Goal: Task Accomplishment & Management: Manage account settings

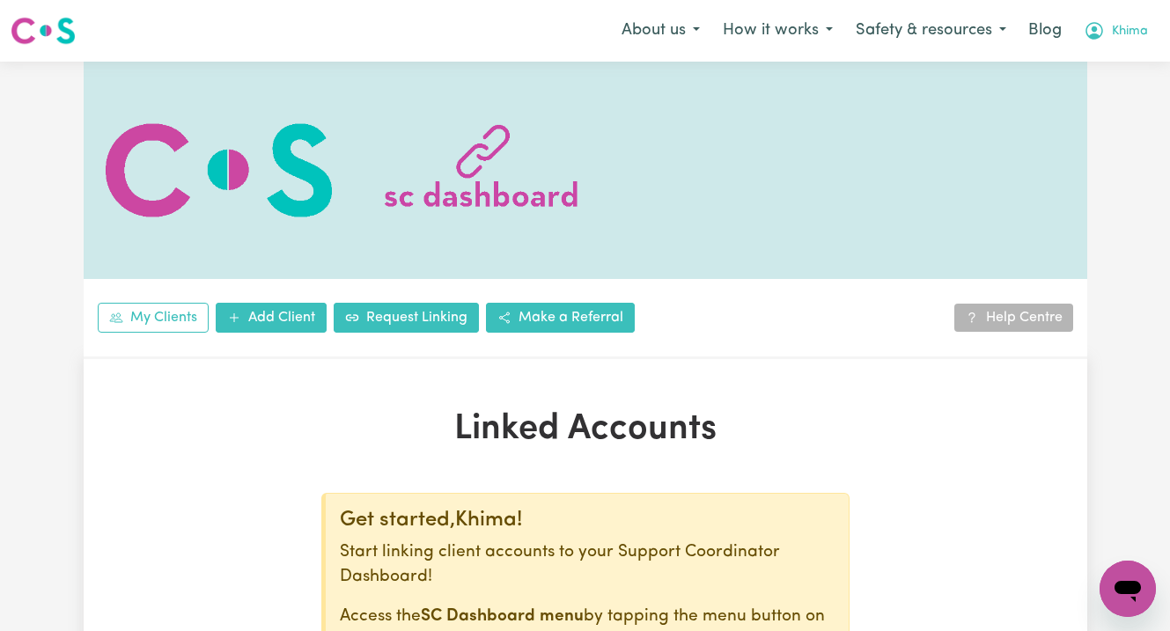
click at [1122, 38] on span "Khima" at bounding box center [1130, 31] width 36 height 19
click at [1104, 92] on link "Logout" at bounding box center [1088, 101] width 139 height 33
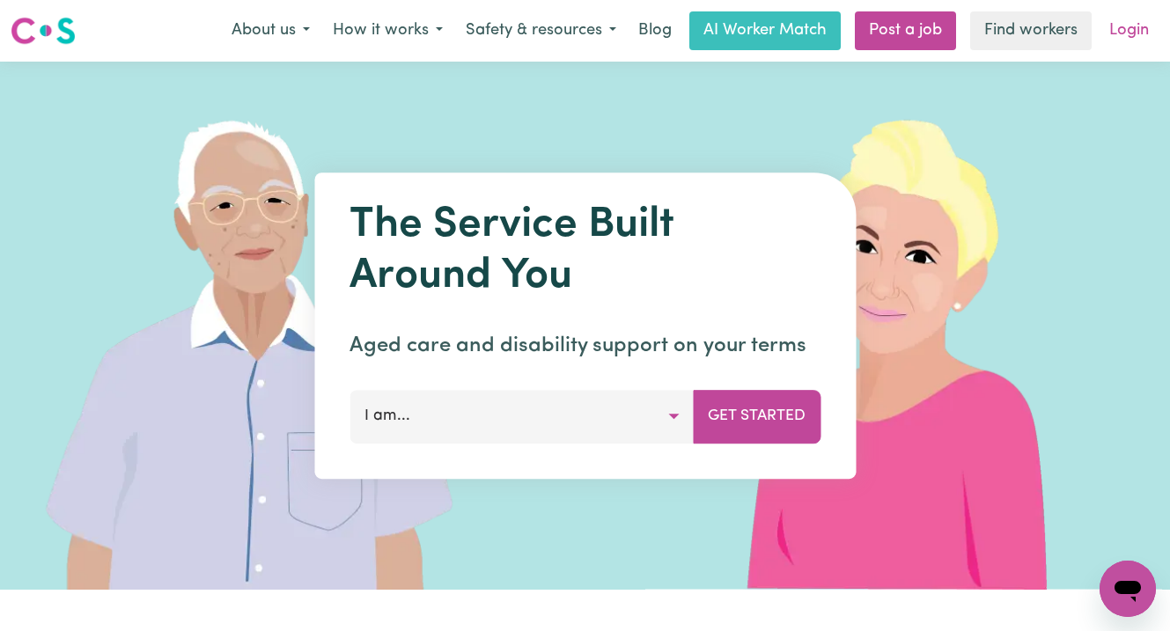
click at [1136, 26] on link "Login" at bounding box center [1129, 30] width 61 height 39
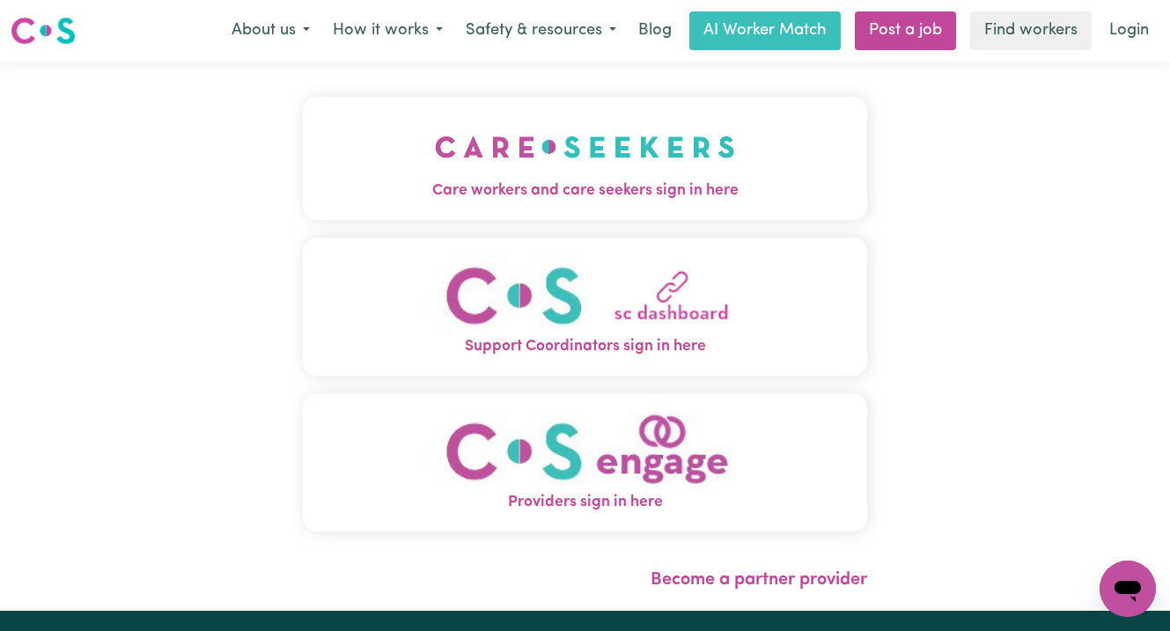
click at [498, 202] on span "Care workers and care seekers sign in here" at bounding box center [585, 191] width 564 height 23
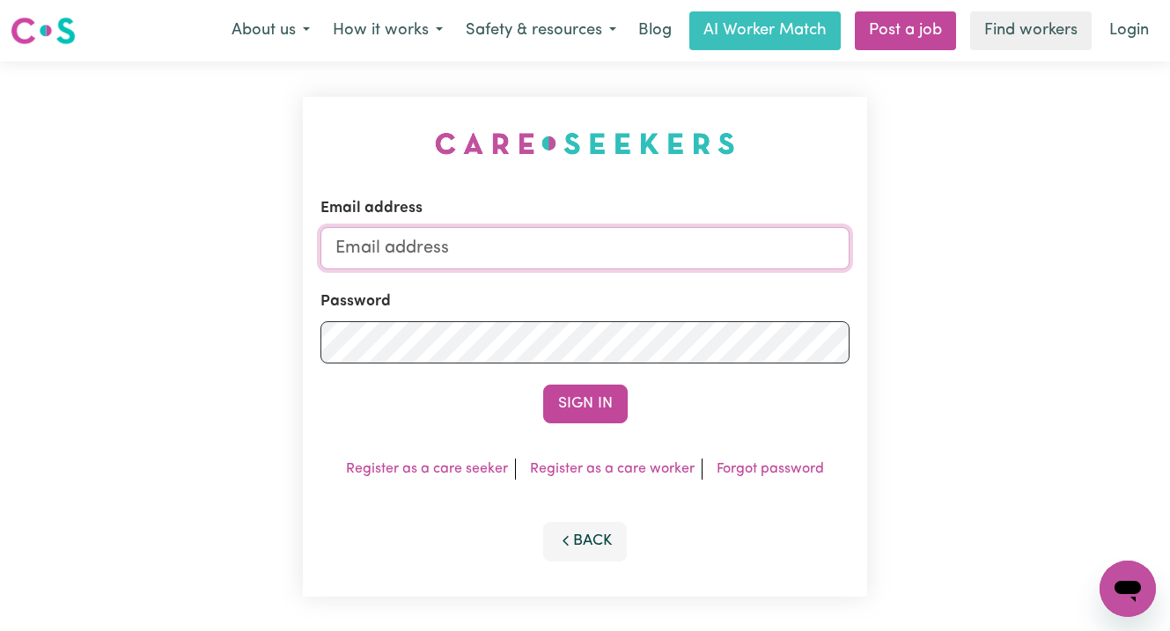
click at [599, 251] on input "Email address" at bounding box center [584, 248] width 529 height 42
paste input "[EMAIL_ADDRESS][DOMAIN_NAME]"
type input "superuser~[EMAIL_ADDRESS][DOMAIN_NAME]"
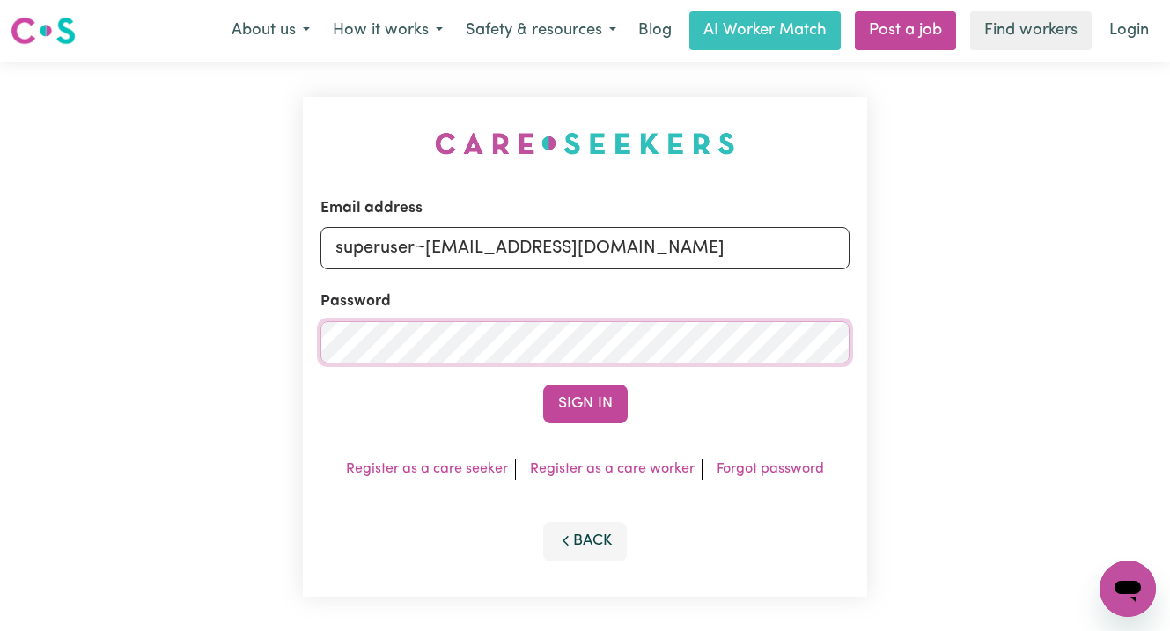
click at [543, 385] on button "Sign In" at bounding box center [585, 404] width 85 height 39
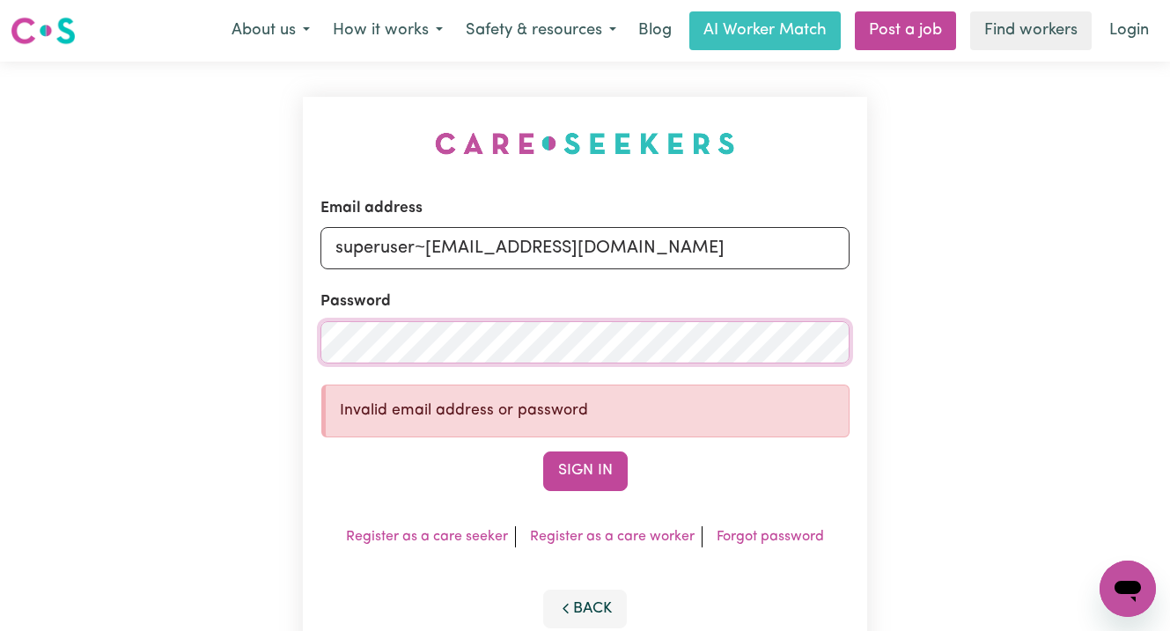
click at [543, 452] on button "Sign In" at bounding box center [585, 471] width 85 height 39
